Goal: Find specific fact: Find contact information

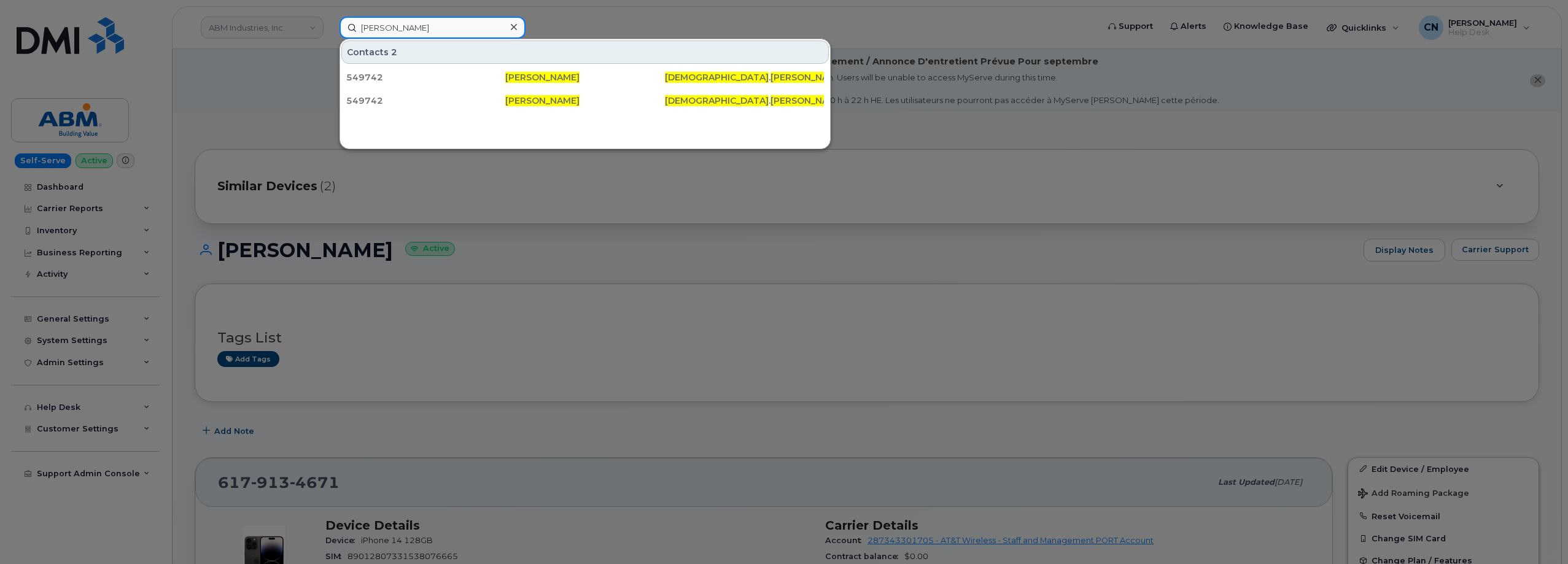
drag, startPoint x: 453, startPoint y: 34, endPoint x: 161, endPoint y: 11, distance: 292.9
click at [330, 16] on div "Cristine Redmond Contacts 2 549742 Cristine Redmond CRISTINE . REDMOND @KIEWIT.…" at bounding box center [714, 27] width 770 height 22
paste input "4038295493"
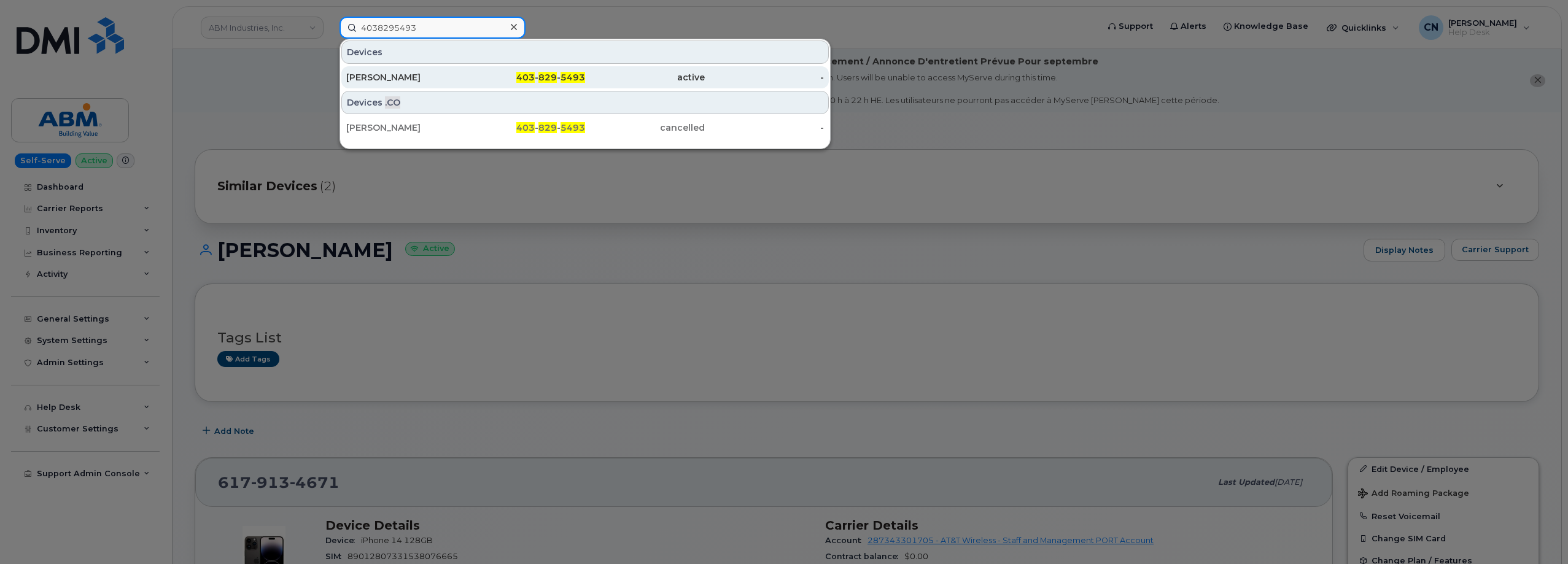
type input "4038295493"
click at [399, 74] on div "Shaudia Ricketts" at bounding box center [406, 77] width 119 height 12
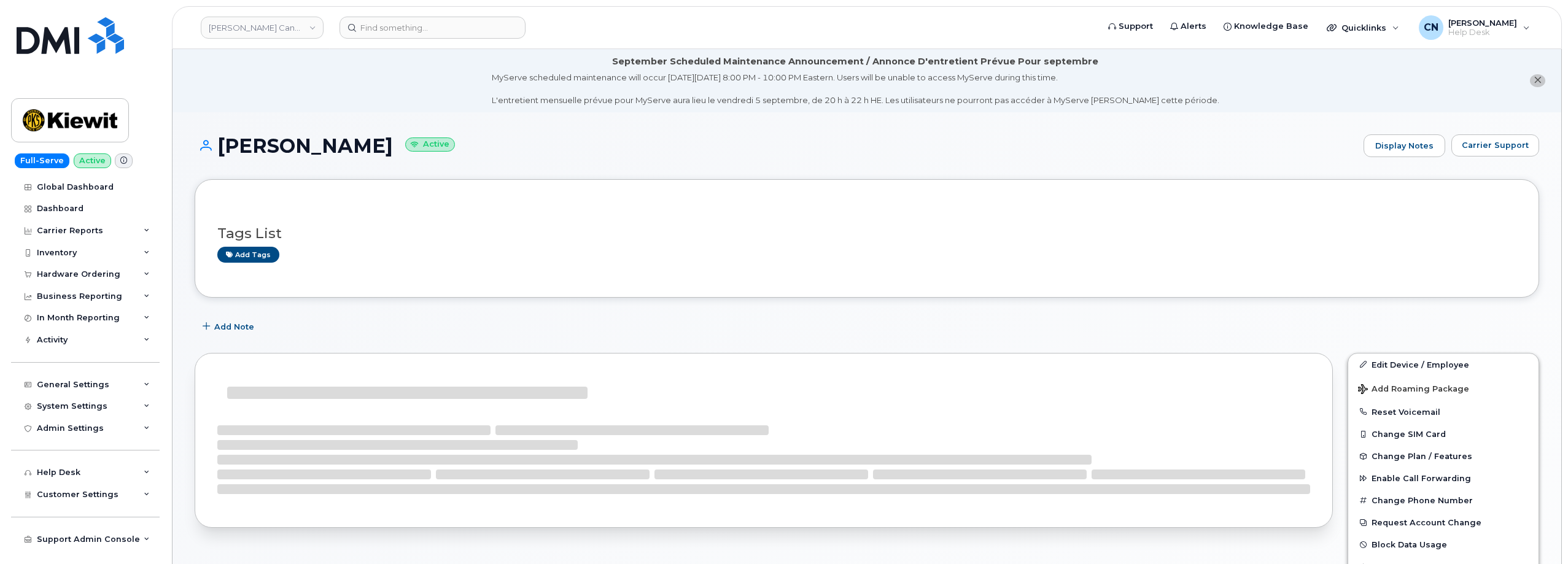
drag, startPoint x: 388, startPoint y: 88, endPoint x: 222, endPoint y: 142, distance: 174.6
click at [222, 142] on h1 "Shaudia Ricketts Active" at bounding box center [776, 146] width 1163 height 21
copy h1 "Shaudia Ricketts"
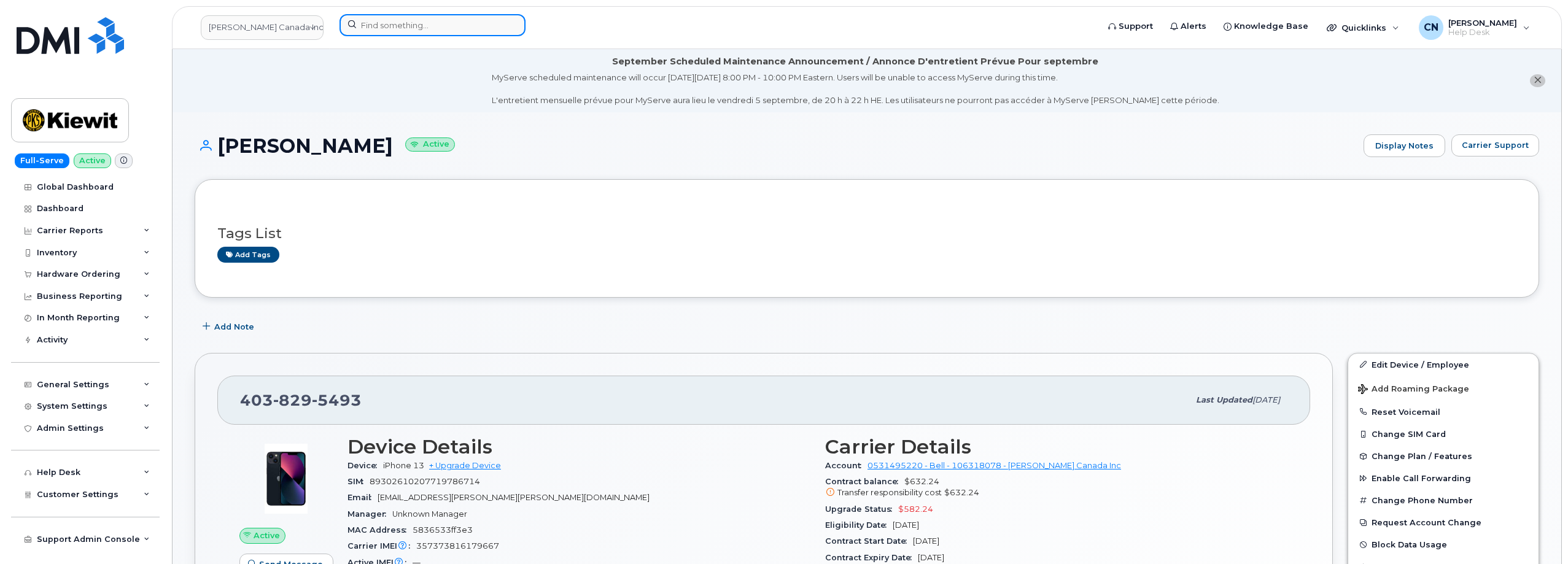
click at [421, 32] on input at bounding box center [432, 25] width 186 height 22
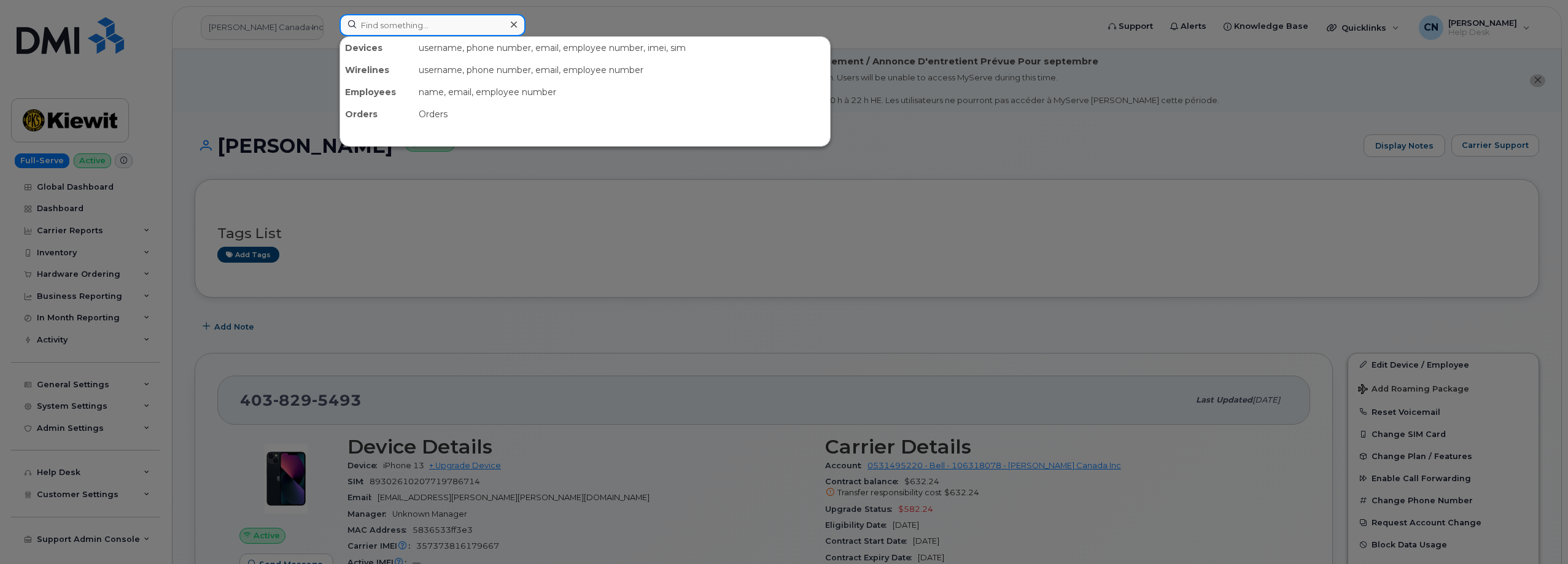
paste input "5874344587"
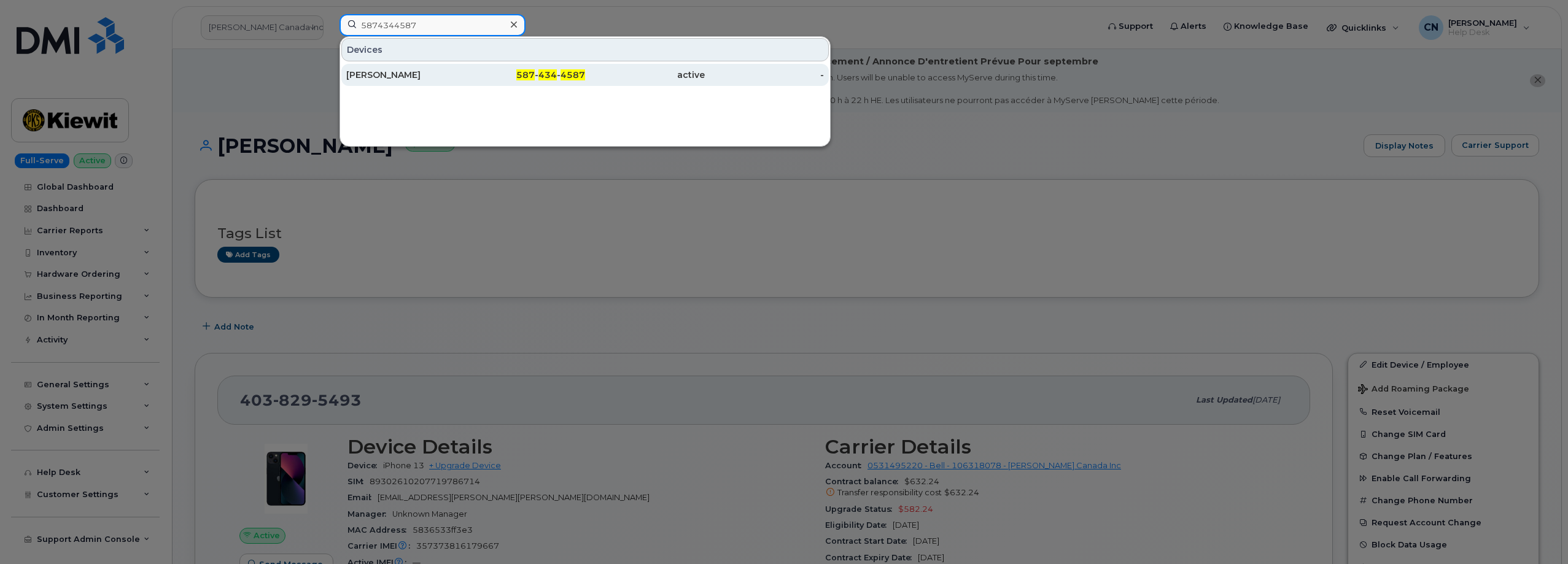
type input "5874344587"
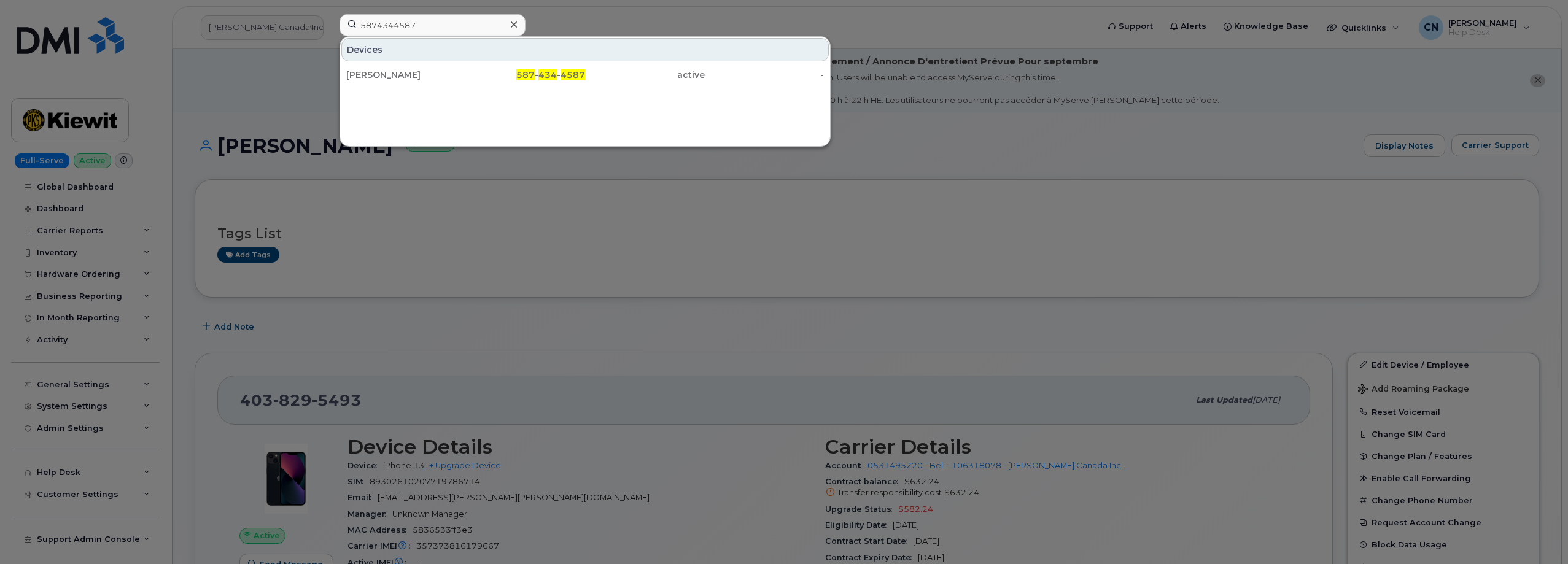
drag, startPoint x: 367, startPoint y: 75, endPoint x: 400, endPoint y: 3, distance: 79.2
click at [367, 76] on div "[PERSON_NAME]" at bounding box center [406, 74] width 119 height 12
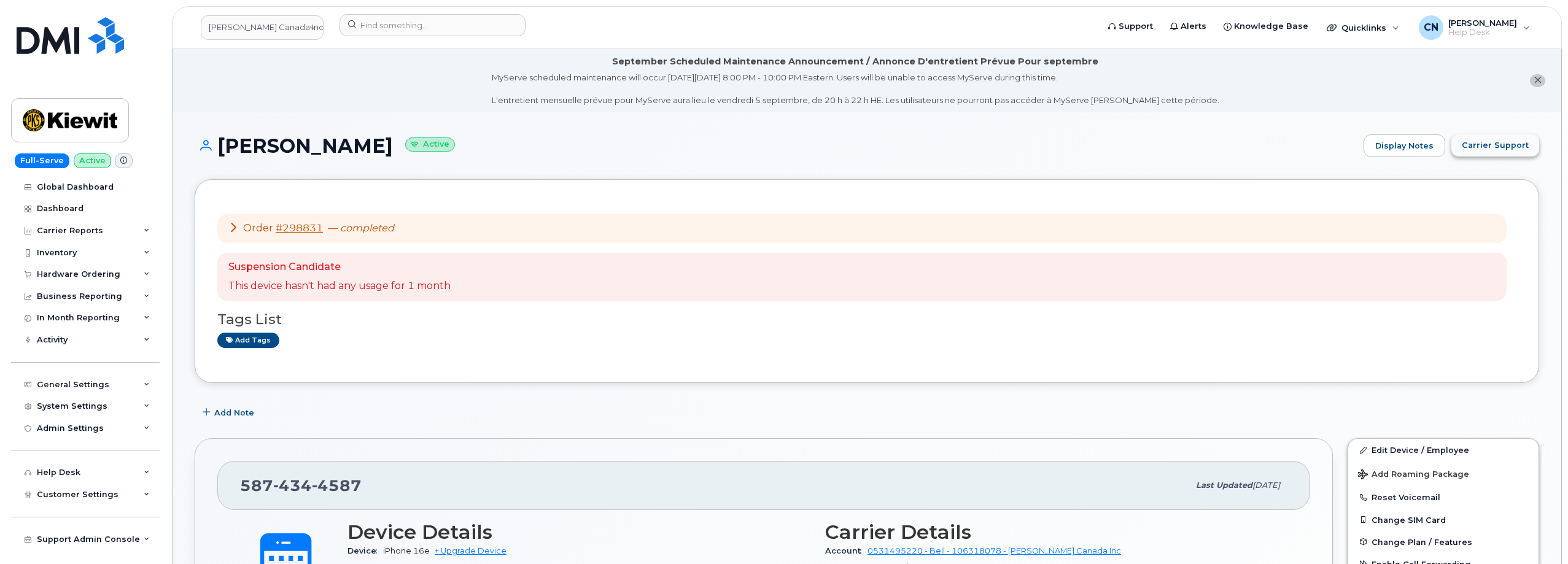
click at [1478, 156] on button "Carrier Support" at bounding box center [1494, 145] width 88 height 22
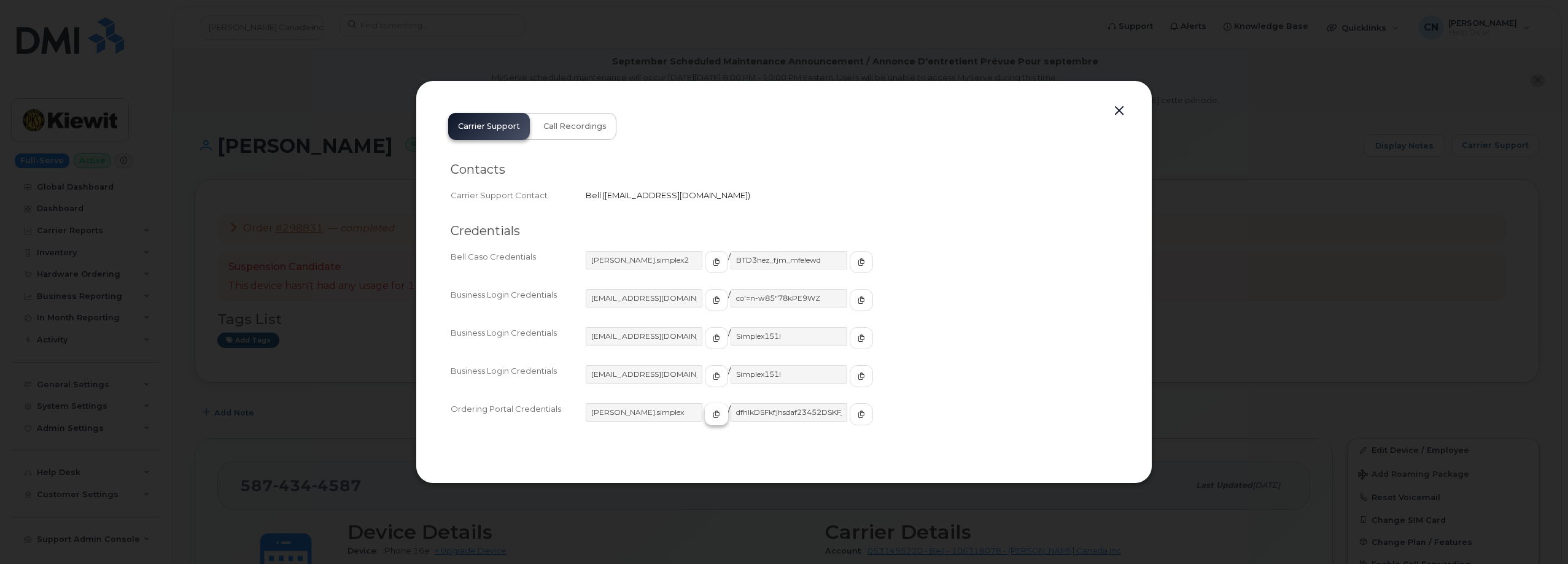
click at [705, 414] on button "button" at bounding box center [716, 414] width 24 height 22
click at [713, 304] on icon "button" at bounding box center [716, 300] width 7 height 7
drag, startPoint x: 827, startPoint y: 293, endPoint x: 814, endPoint y: 282, distance: 17.0
click at [849, 293] on button "button" at bounding box center [861, 300] width 24 height 22
click at [350, 175] on div at bounding box center [784, 282] width 1568 height 564
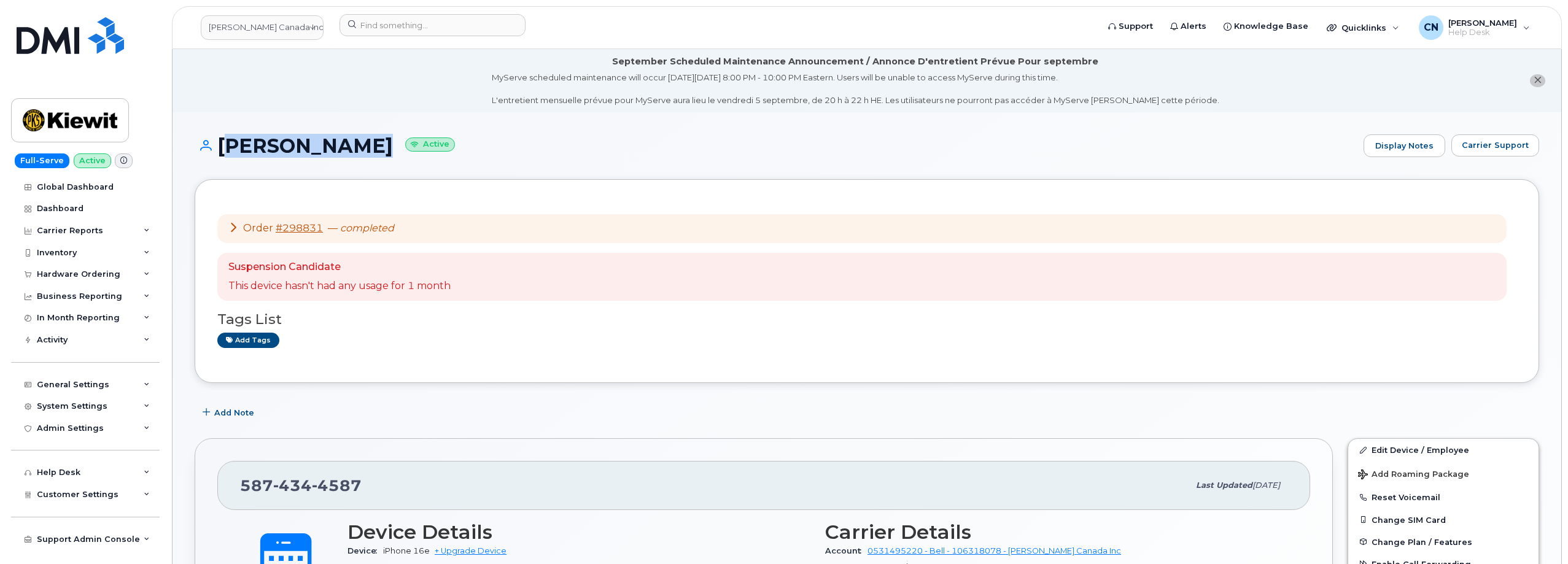
drag, startPoint x: 354, startPoint y: 155, endPoint x: 221, endPoint y: 147, distance: 133.2
click at [221, 147] on h1 "[PERSON_NAME] Active" at bounding box center [776, 146] width 1163 height 21
copy h1 "[PERSON_NAME]"
click at [1480, 152] on button "Carrier Support" at bounding box center [1494, 145] width 88 height 22
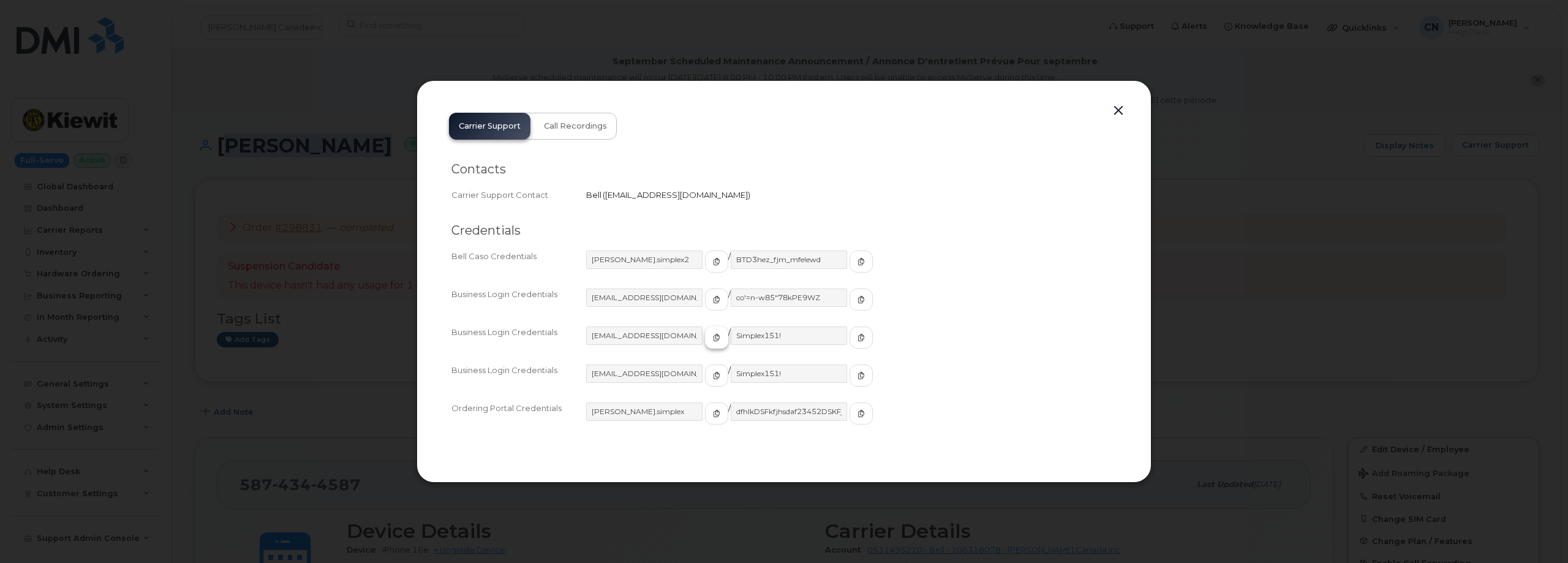
click at [711, 342] on span "button" at bounding box center [717, 338] width 11 height 11
click at [858, 341] on icon "button" at bounding box center [861, 337] width 7 height 7
click at [1119, 112] on button "button" at bounding box center [1118, 110] width 19 height 17
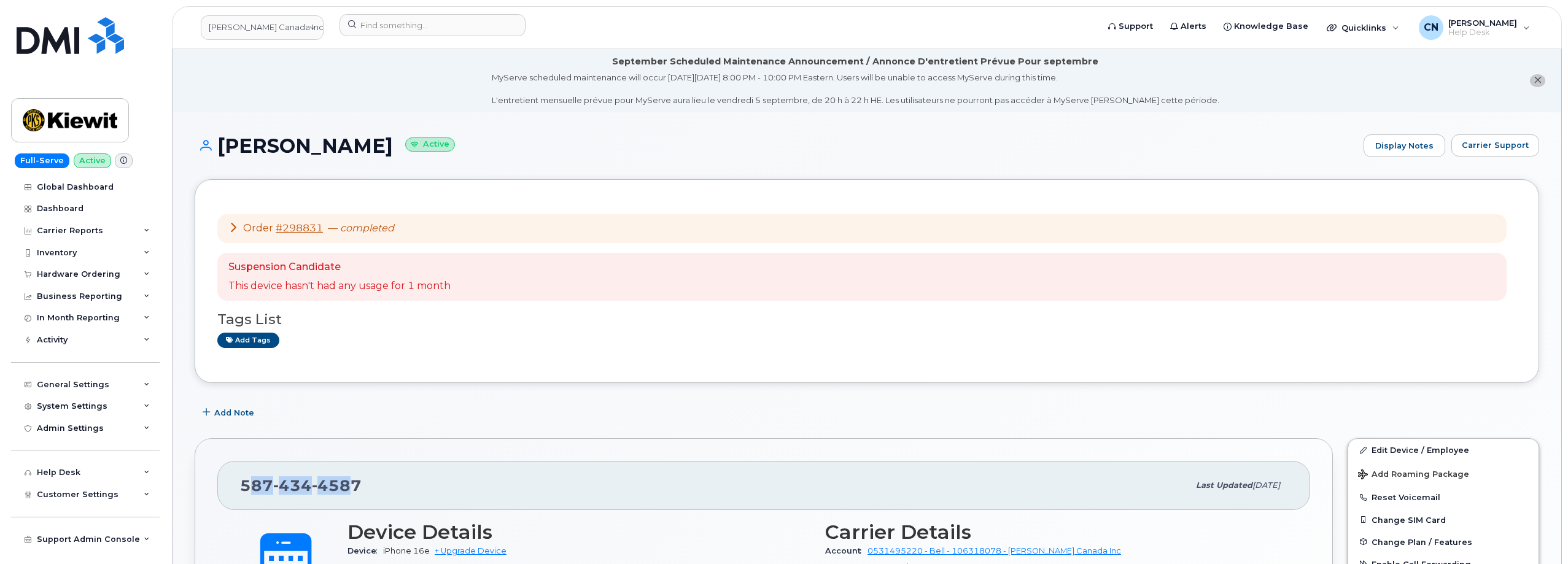
drag, startPoint x: 286, startPoint y: 473, endPoint x: 391, endPoint y: 493, distance: 106.9
click at [254, 481] on span "[PHONE_NUMBER]" at bounding box center [300, 485] width 122 height 19
click at [402, 494] on div "[PHONE_NUMBER]" at bounding box center [714, 486] width 948 height 26
drag, startPoint x: 390, startPoint y: 494, endPoint x: 214, endPoint y: 466, distance: 178.2
click at [218, 485] on div "[PHONE_NUMBER] Last updated [DATE]" at bounding box center [764, 485] width 1093 height 49
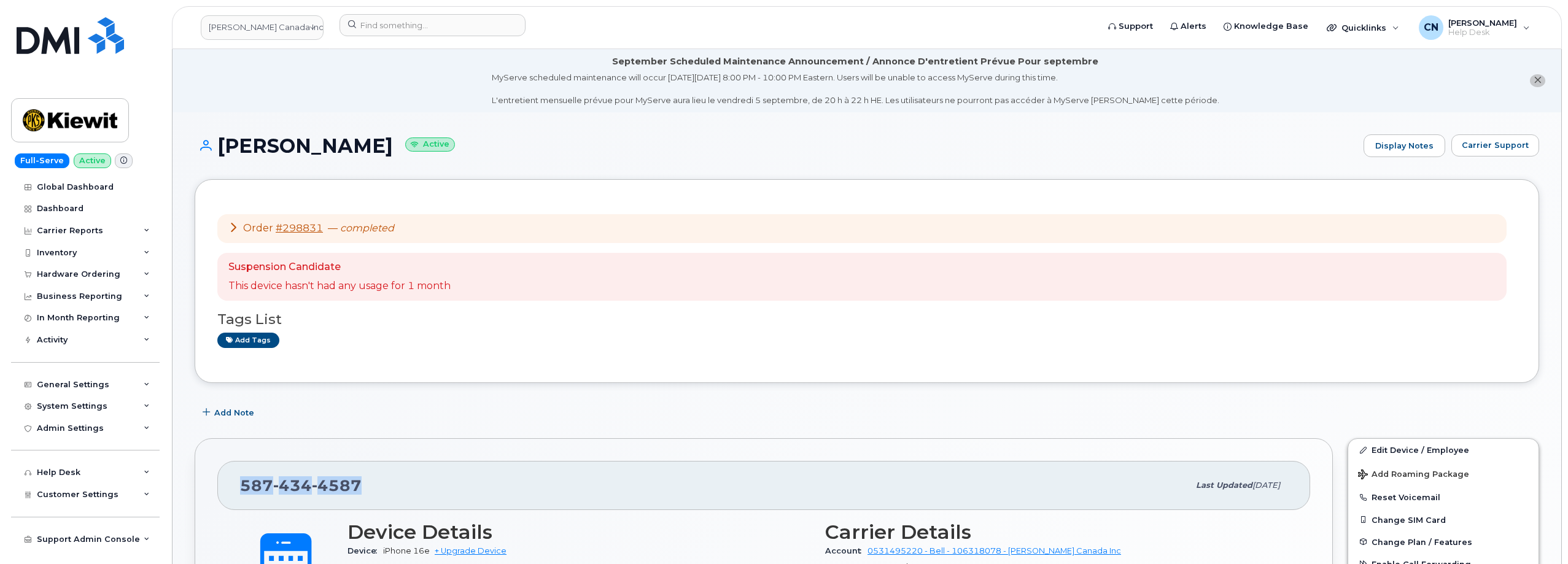
copy span "[PHONE_NUMBER]"
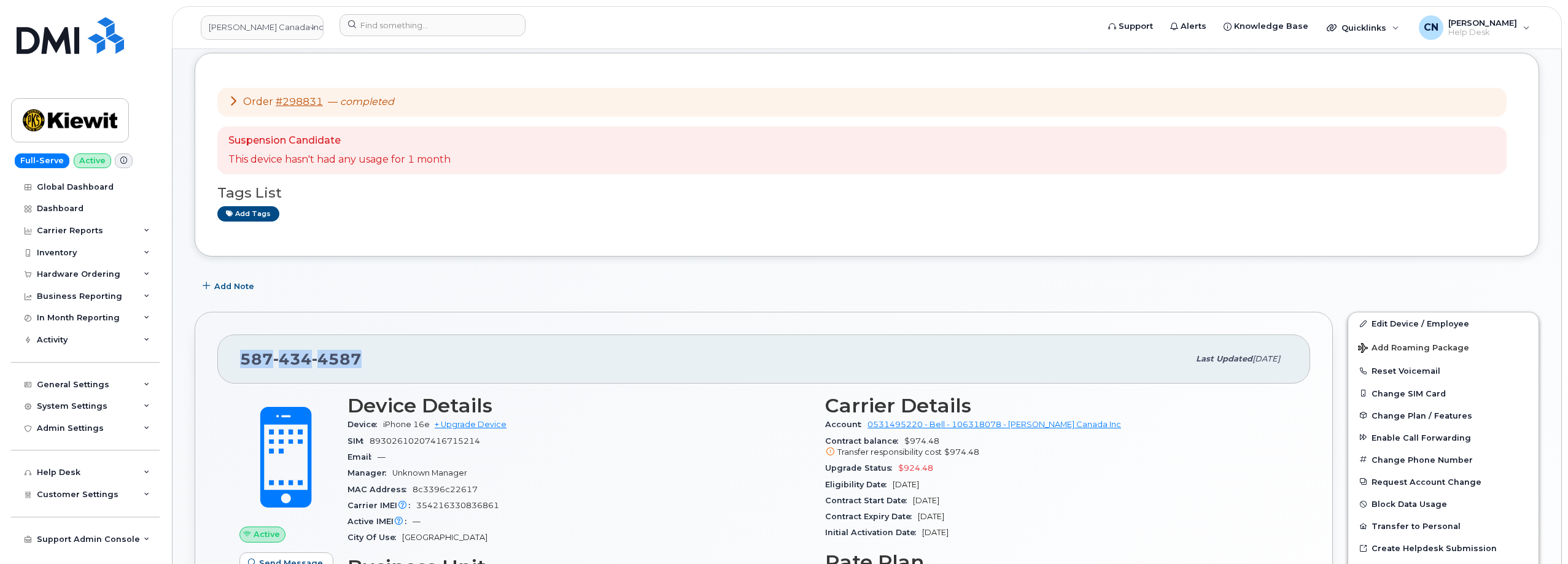
scroll to position [3, 0]
